Goal: Communication & Community: Answer question/provide support

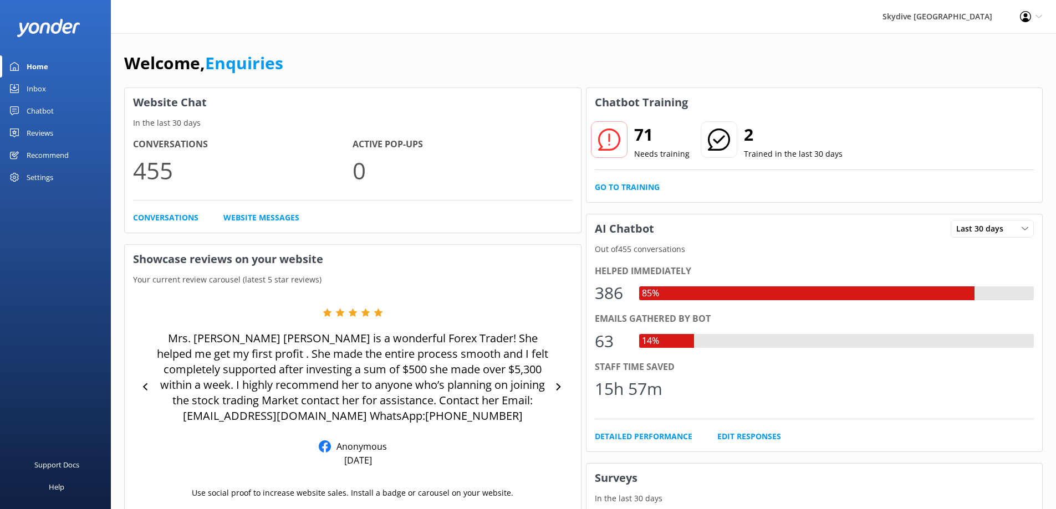
click at [44, 93] on div "Inbox" at bounding box center [36, 89] width 19 height 22
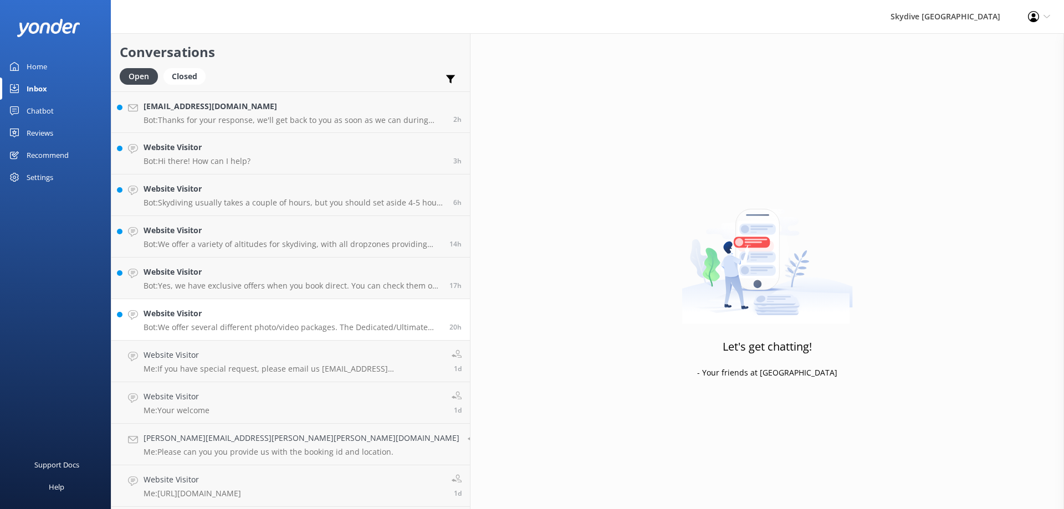
click at [220, 325] on p "Bot: We offer several different photo/video packages. The Dedicated/Ultimate pa…" at bounding box center [293, 328] width 298 height 10
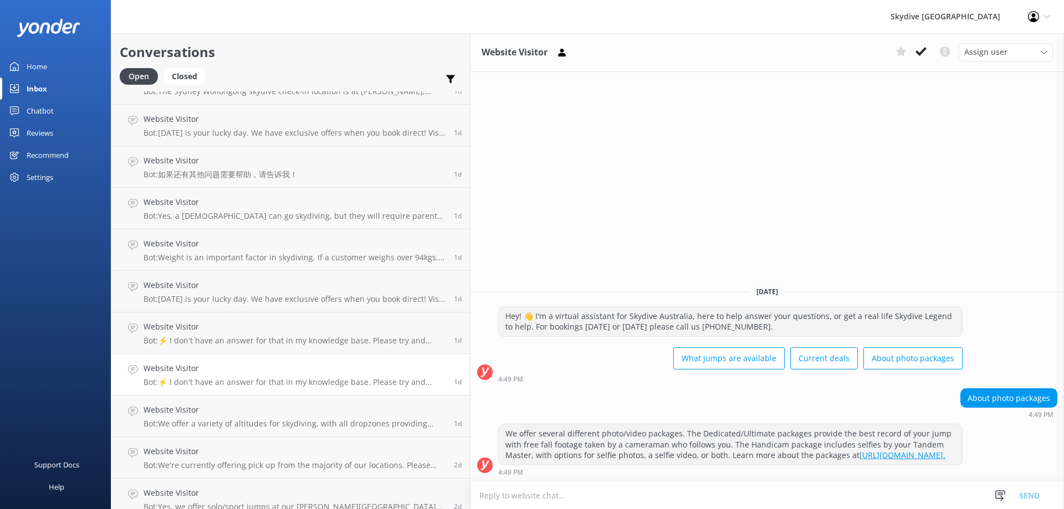
scroll to position [624, 0]
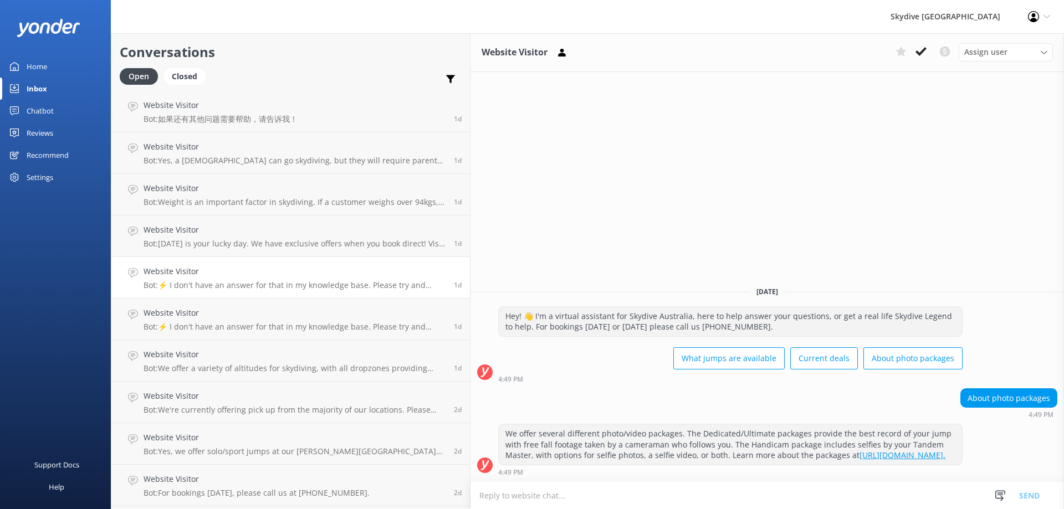
click at [212, 287] on p "Bot: ⚡ I don't have an answer for that in my knowledge base. Please try and rep…" at bounding box center [295, 285] width 302 height 10
